Goal: Task Accomplishment & Management: Use online tool/utility

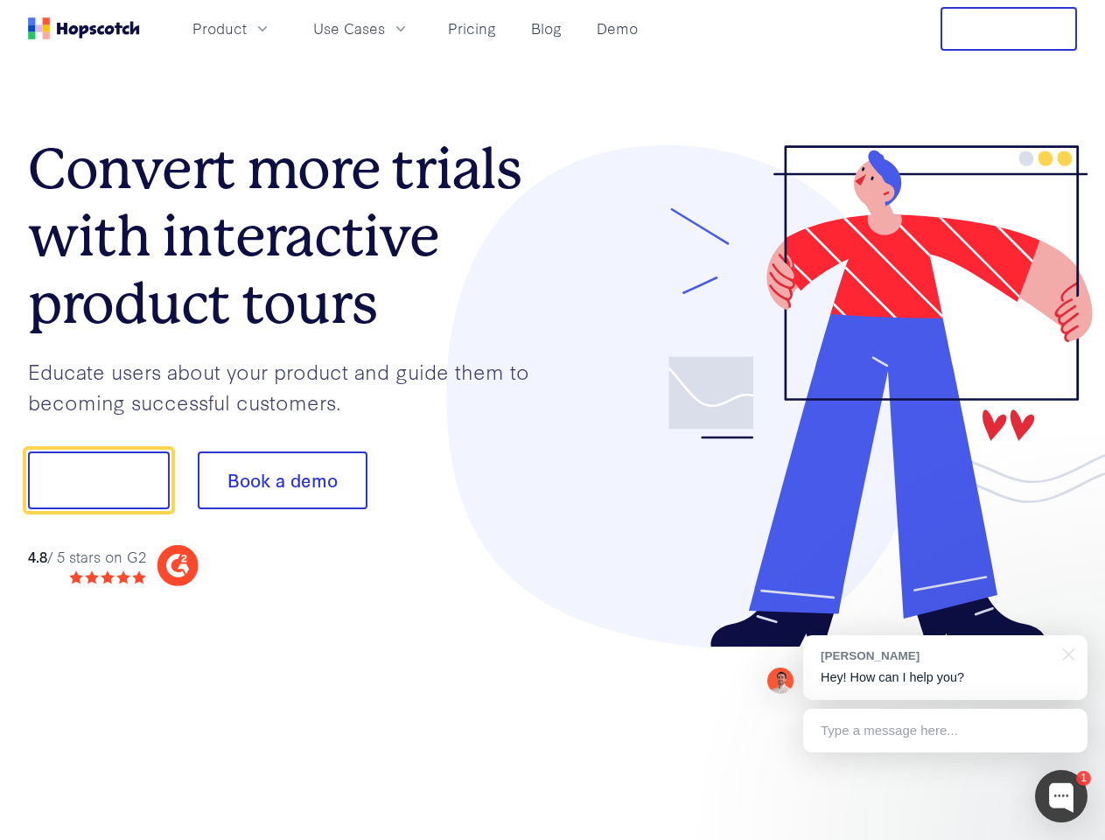
click at [553, 420] on div at bounding box center [815, 396] width 525 height 503
click at [247, 28] on span "Product" at bounding box center [219, 28] width 54 height 22
click at [385, 28] on span "Use Cases" at bounding box center [349, 28] width 72 height 22
click at [1009, 29] on button "Free Trial" at bounding box center [1009, 29] width 136 height 44
click at [98, 480] on button "Show me!" at bounding box center [99, 480] width 142 height 58
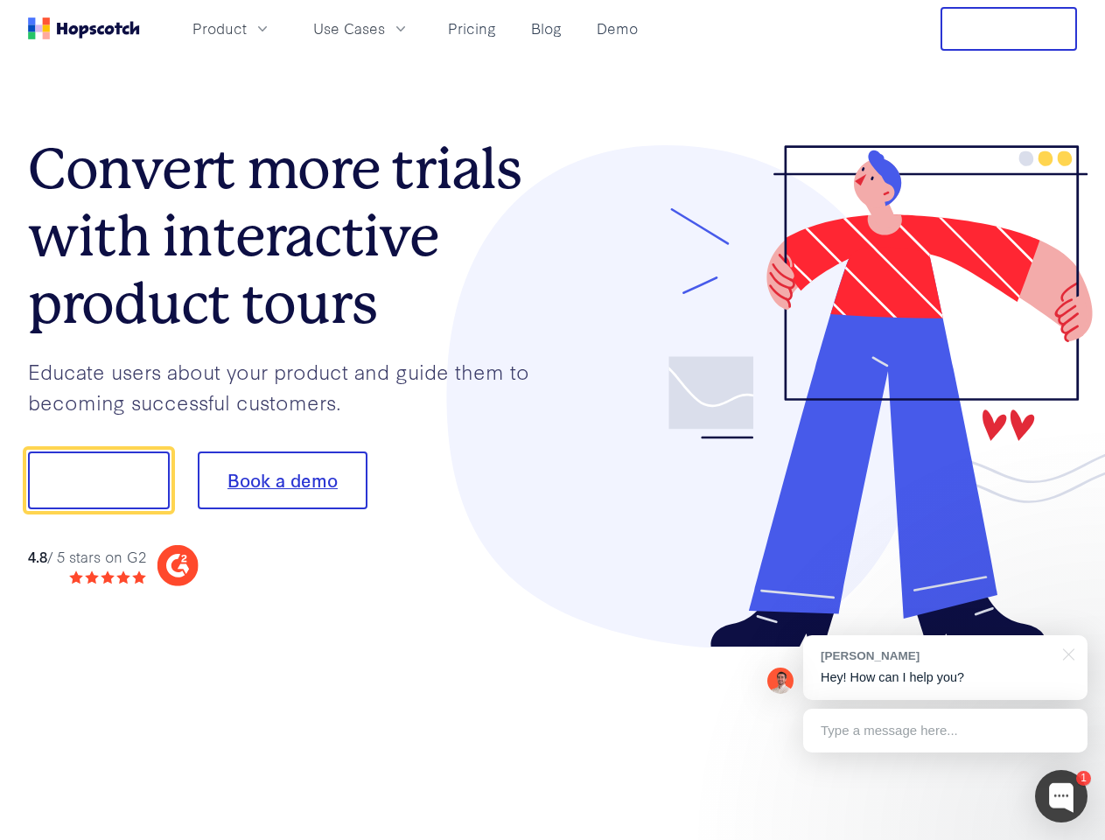
click at [282, 480] on button "Book a demo" at bounding box center [283, 480] width 170 height 58
click at [1061, 796] on div at bounding box center [1061, 796] width 52 height 52
click at [945, 668] on div "[PERSON_NAME] Hey! How can I help you?" at bounding box center [945, 667] width 284 height 65
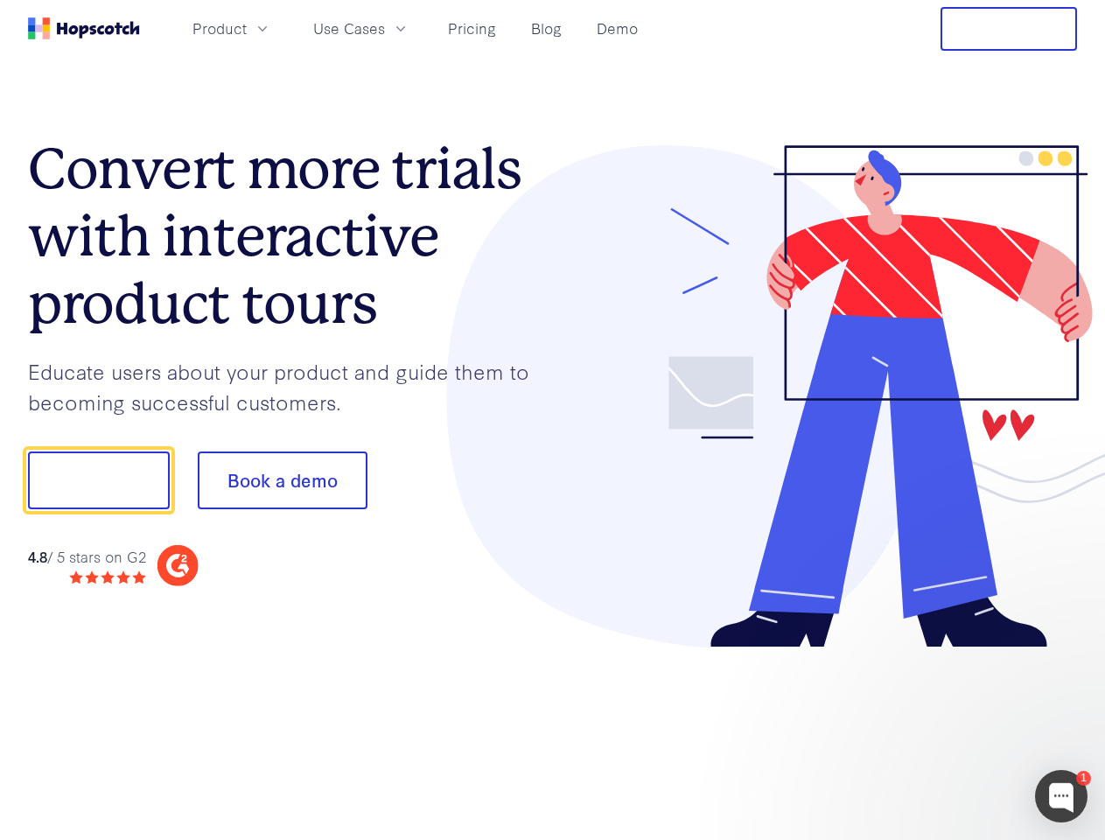
click at [1066, 653] on div at bounding box center [923, 595] width 328 height 349
click at [945, 731] on div at bounding box center [923, 595] width 328 height 349
